Goal: Transaction & Acquisition: Subscribe to service/newsletter

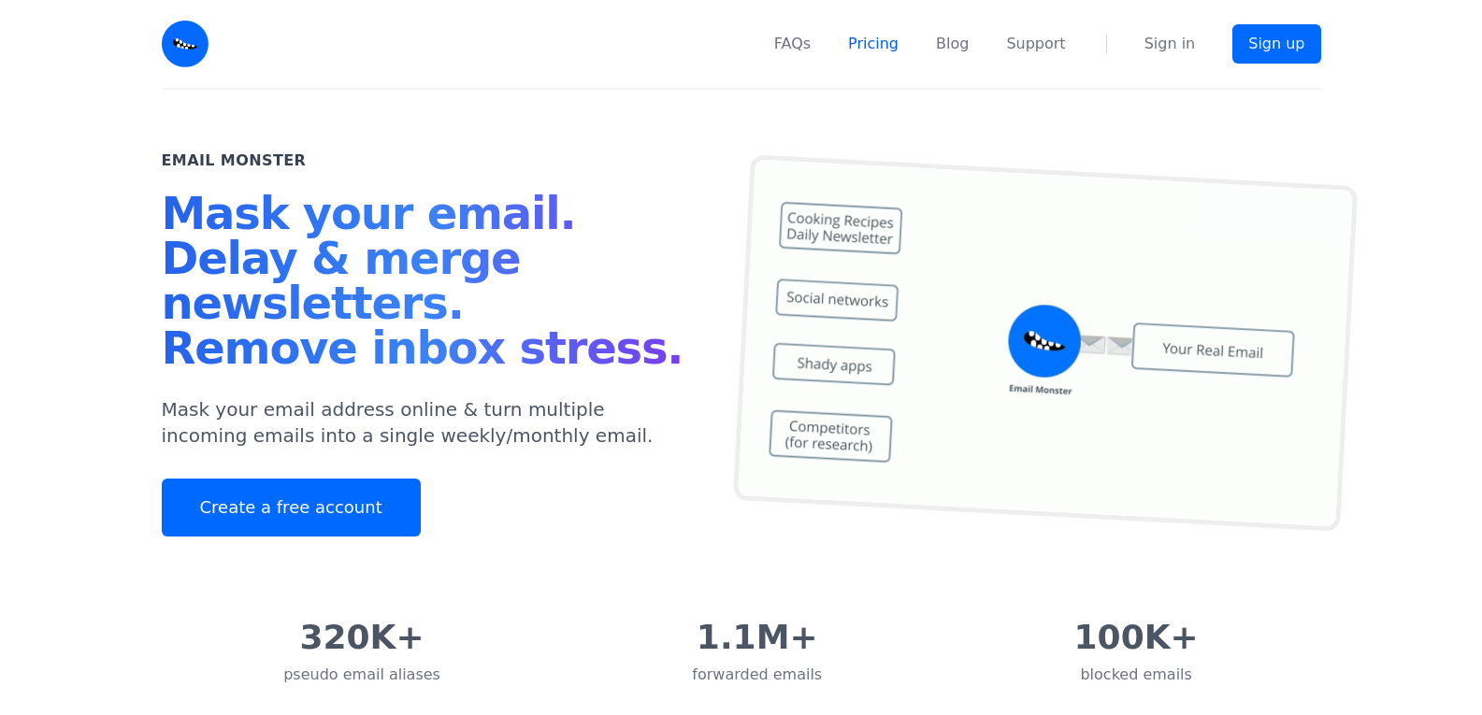
click at [888, 46] on link "Pricing" at bounding box center [873, 44] width 50 height 22
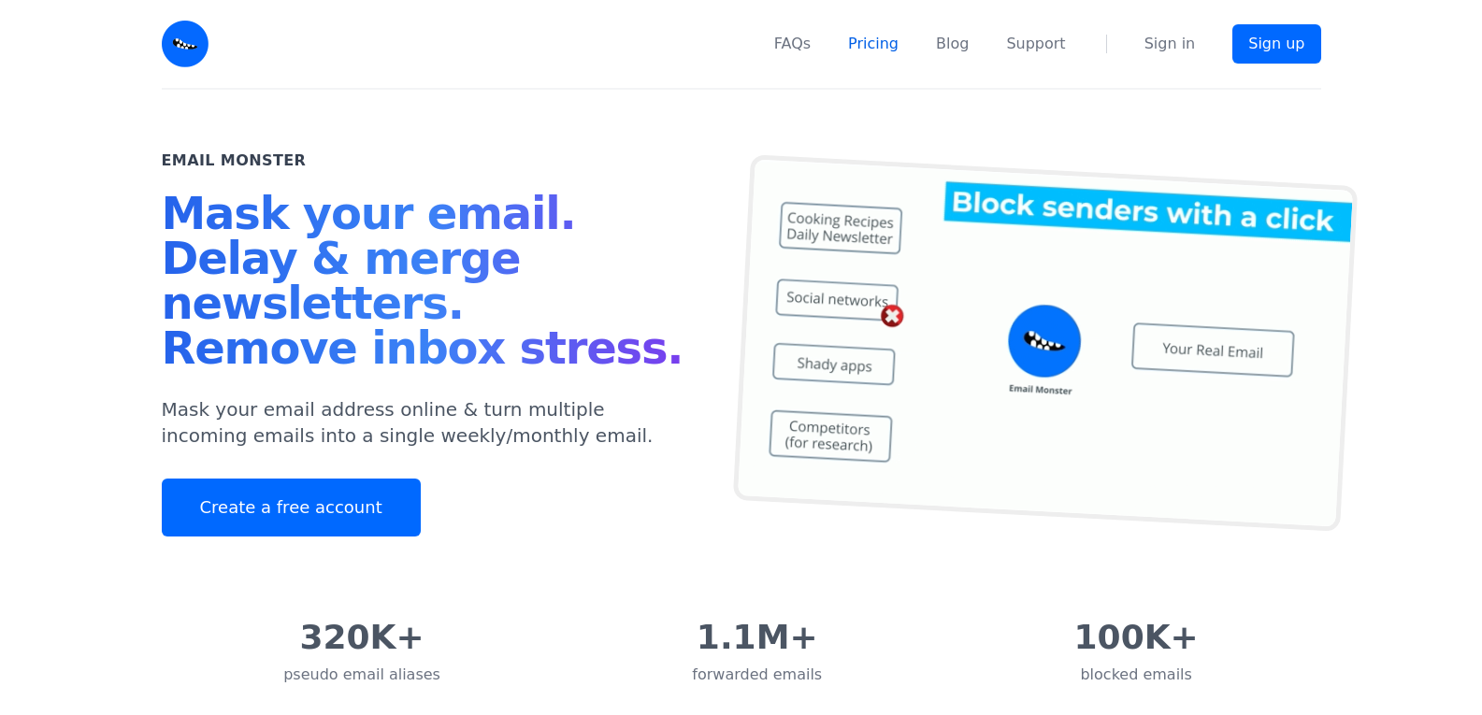
scroll to position [4639, 0]
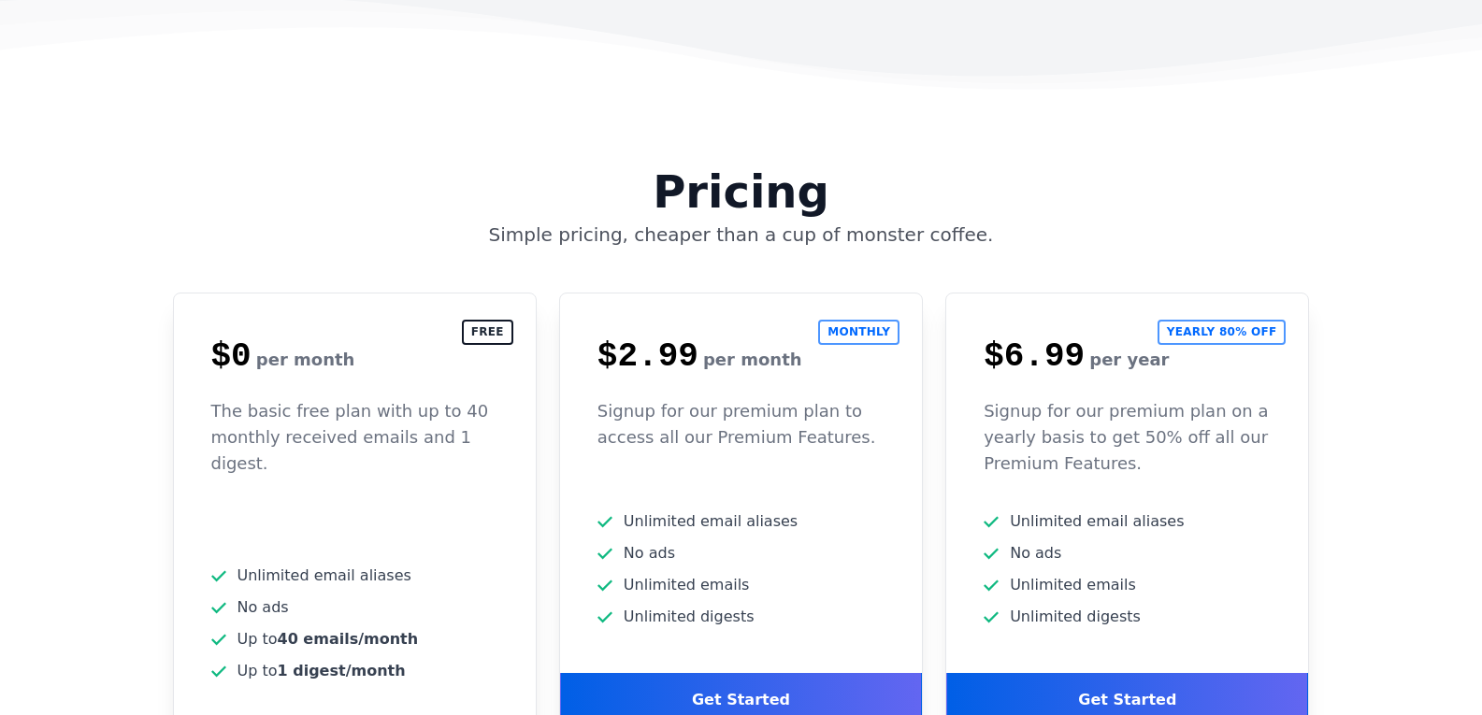
click at [385, 373] on div "Free $0 per month The basic free plan with up to 40 monthly received emails and…" at bounding box center [355, 511] width 364 height 436
click at [364, 565] on ul "Unlimited email aliases No ads 40 emails/month" at bounding box center [354, 624] width 287 height 118
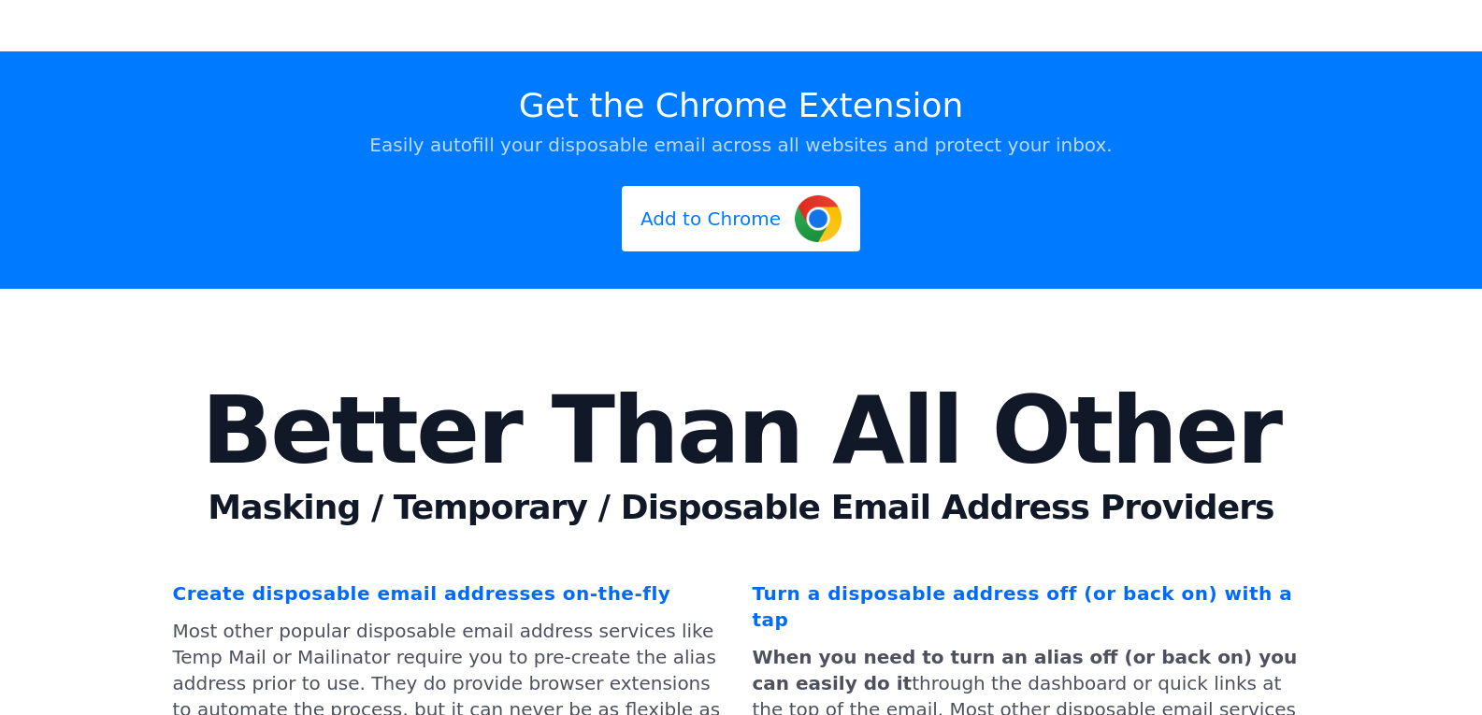
scroll to position [6033, 0]
